Goal: Task Accomplishment & Management: Manage account settings

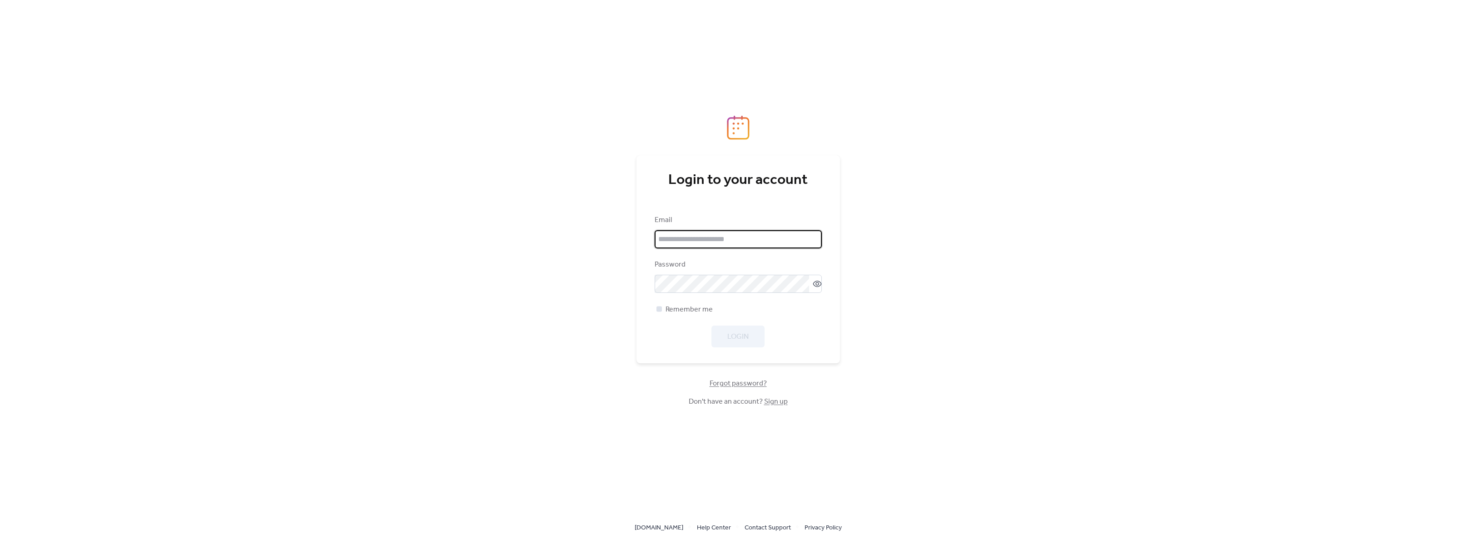
type input "**********"
click at [683, 310] on span "Remember me" at bounding box center [689, 309] width 47 height 11
click at [733, 332] on span "Login" at bounding box center [737, 337] width 21 height 11
